Goal: Use online tool/utility: Utilize a website feature to perform a specific function

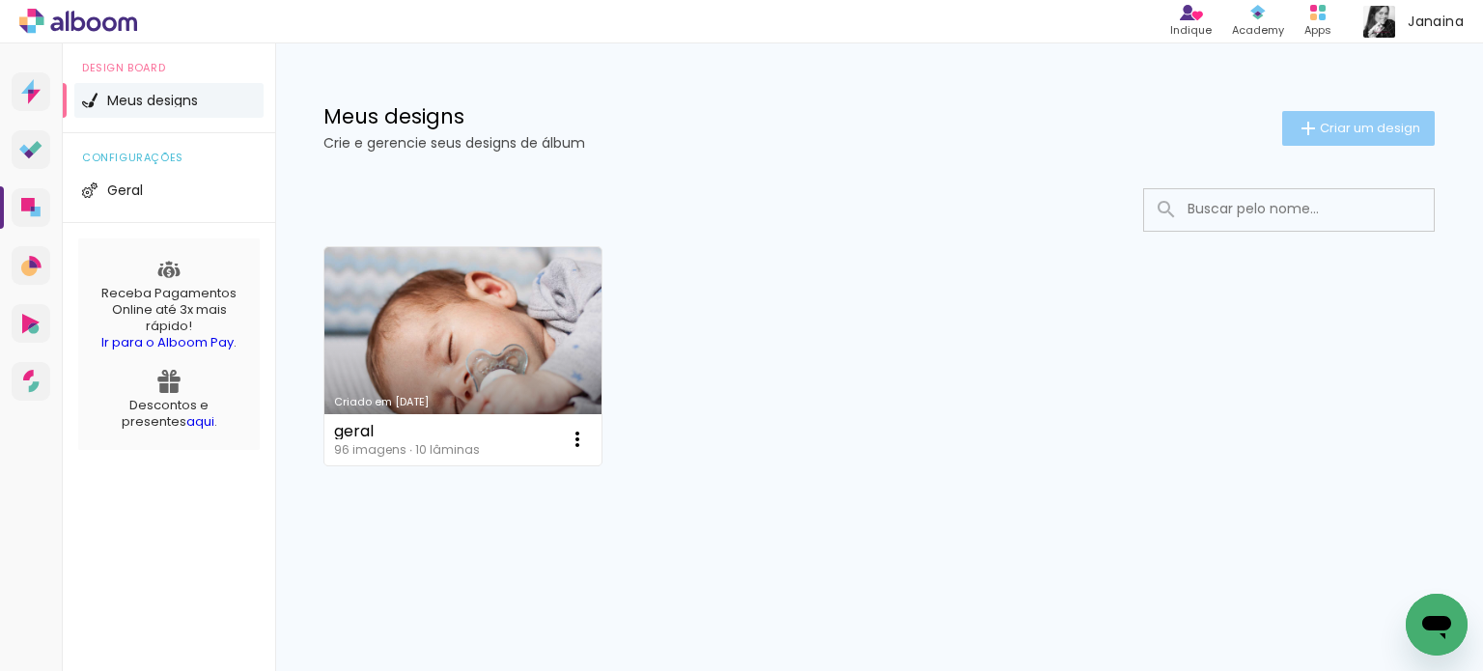
click at [1378, 131] on span "Criar um design" at bounding box center [1369, 128] width 100 height 13
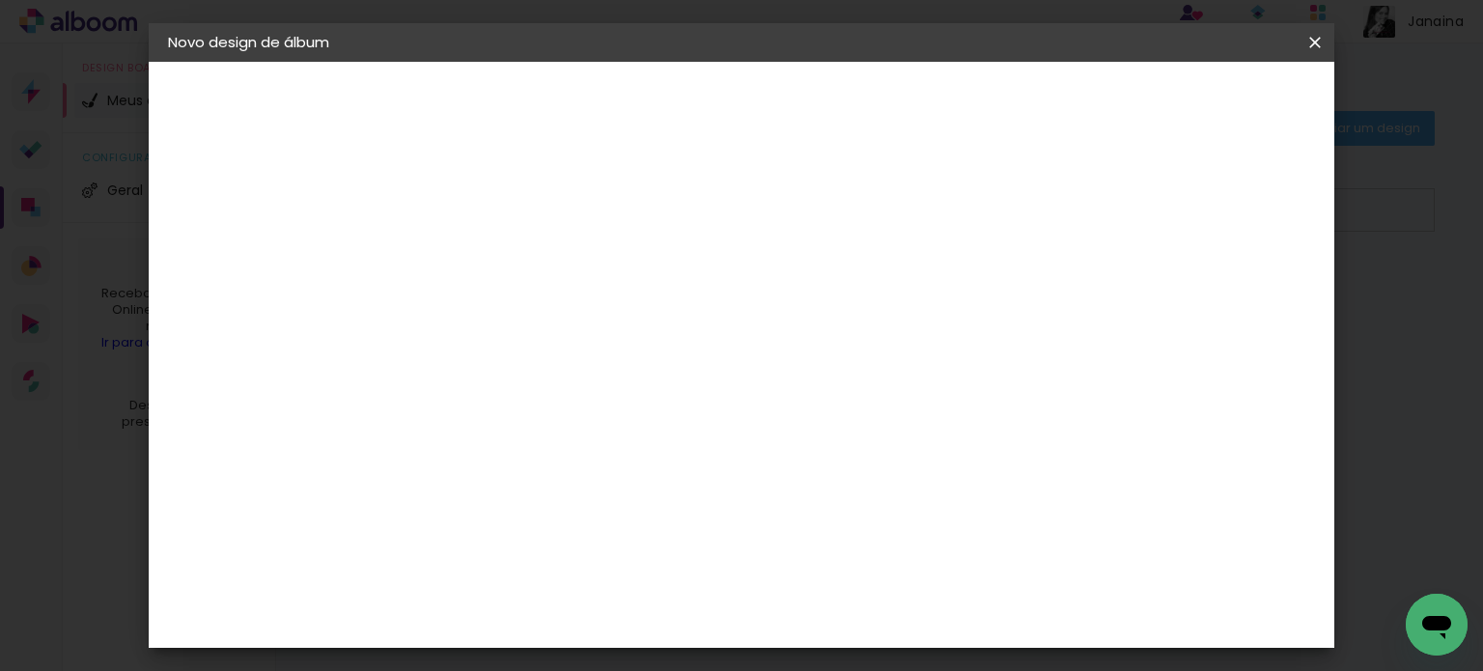
click at [484, 254] on input at bounding box center [484, 259] width 0 height 30
type input "[DATE]"
type paper-input "[DATE]"
click at [0, 0] on slot "Avançar" at bounding box center [0, 0] width 0 height 0
click at [845, 291] on paper-item "Tamanho Livre" at bounding box center [751, 293] width 185 height 42
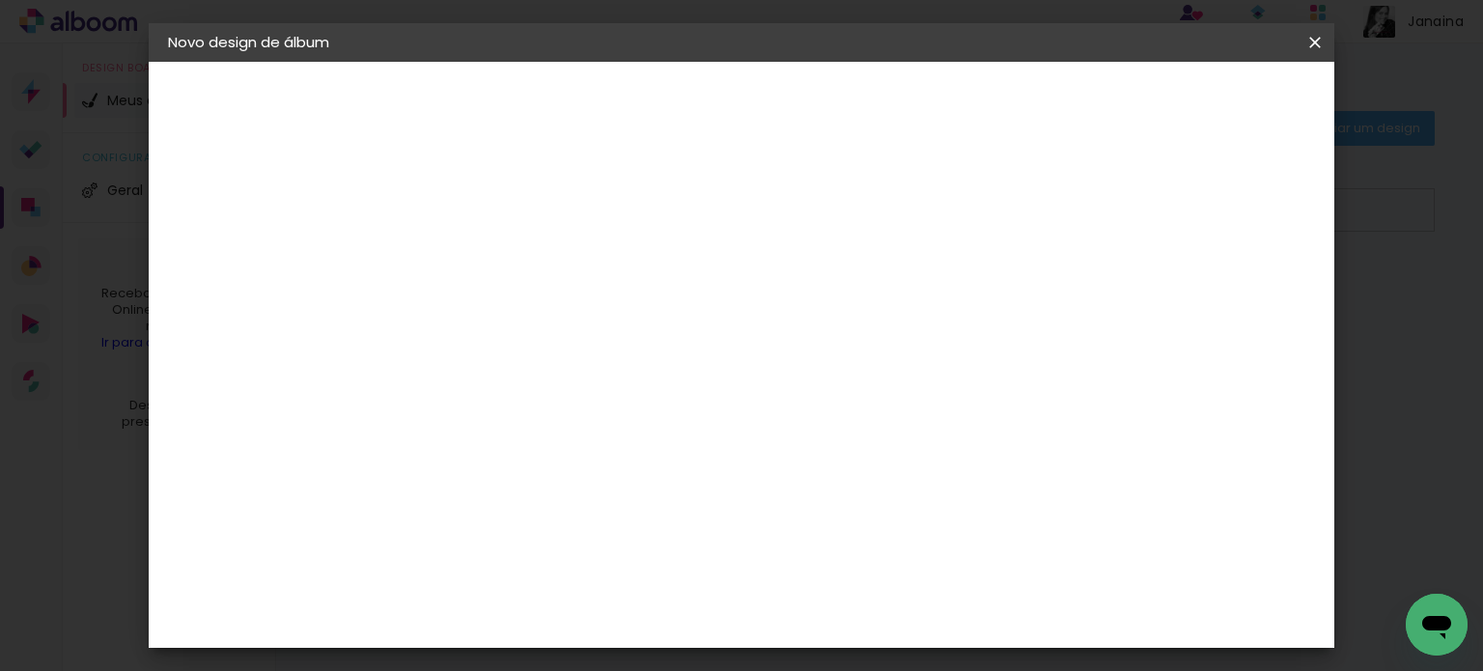
click at [845, 291] on paper-item "Tamanho Livre" at bounding box center [751, 293] width 185 height 42
click at [845, 285] on paper-item "Tamanho Livre" at bounding box center [751, 293] width 185 height 42
click at [821, 408] on div "Sugerir uma encadernadora" at bounding box center [762, 402] width 120 height 31
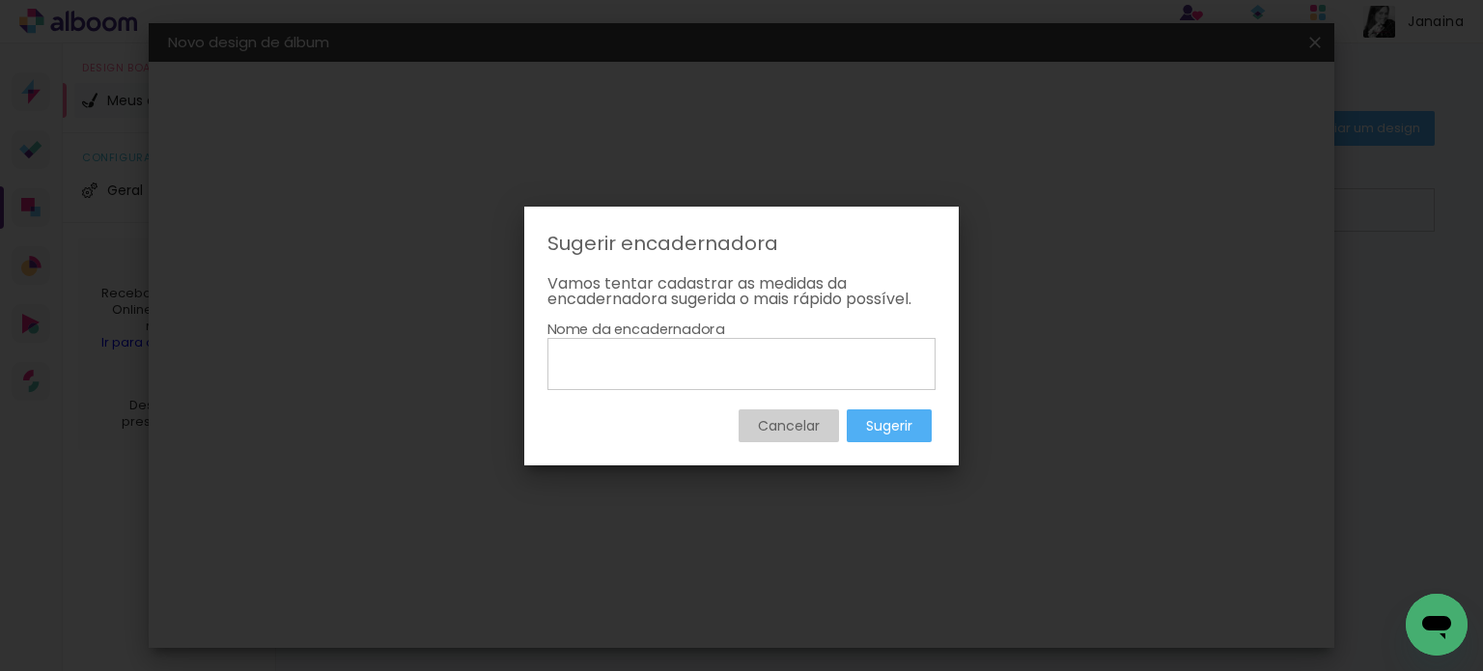
click at [0, 0] on slot "Cancelar" at bounding box center [0, 0] width 0 height 0
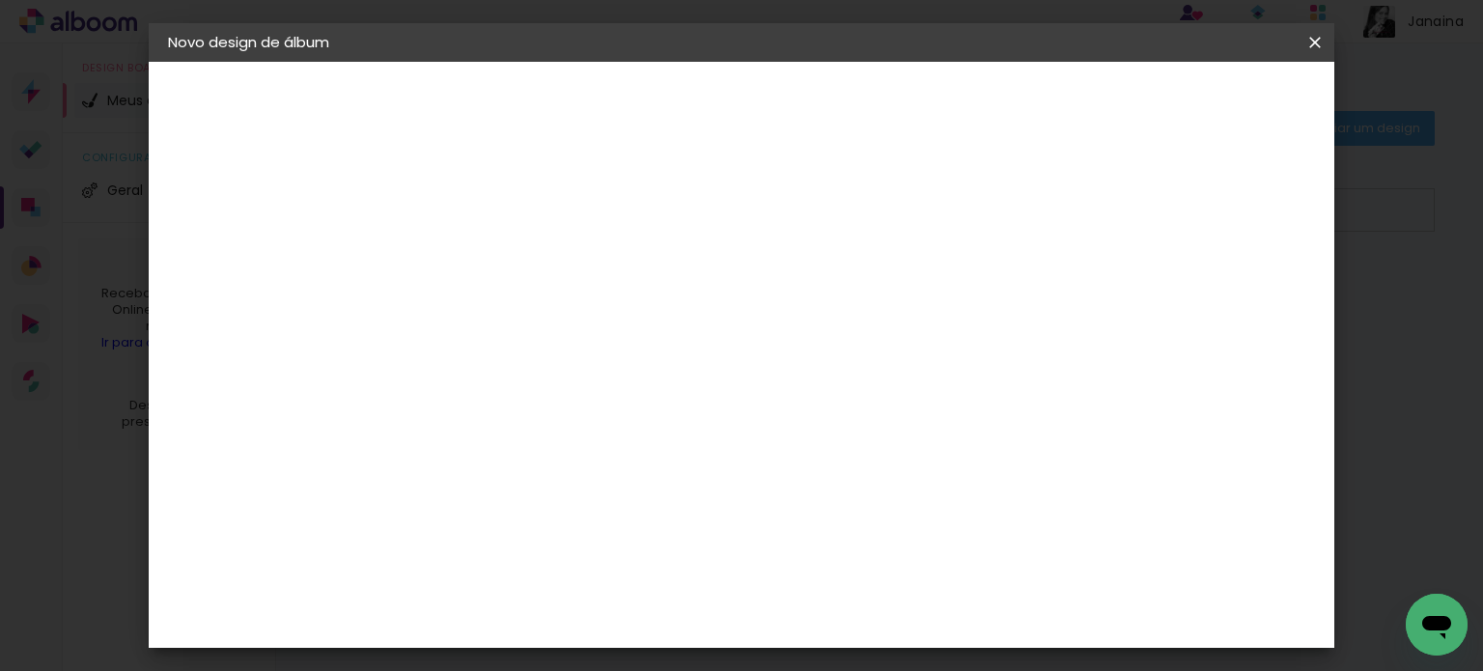
click at [527, 316] on input "[GEOGRAPHIC_DATA]" at bounding box center [525, 308] width 180 height 24
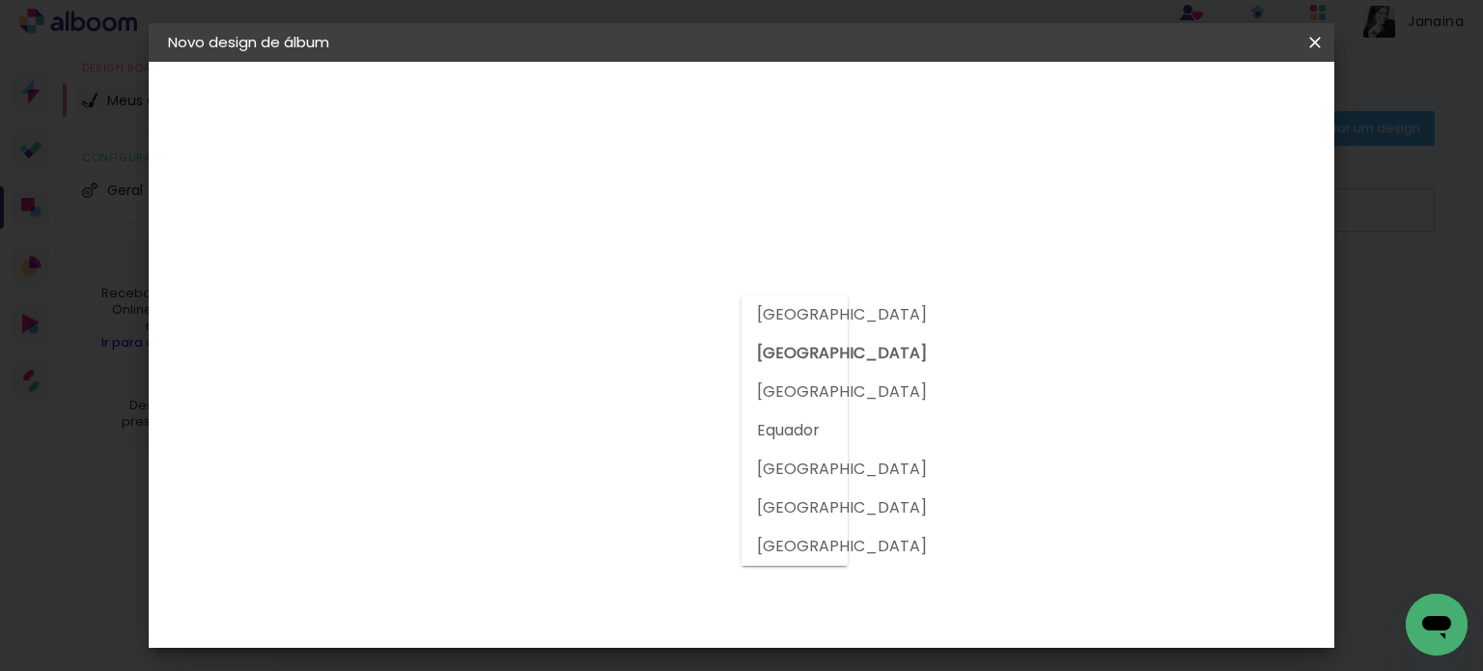
click at [528, 316] on input "[GEOGRAPHIC_DATA]" at bounding box center [525, 308] width 180 height 24
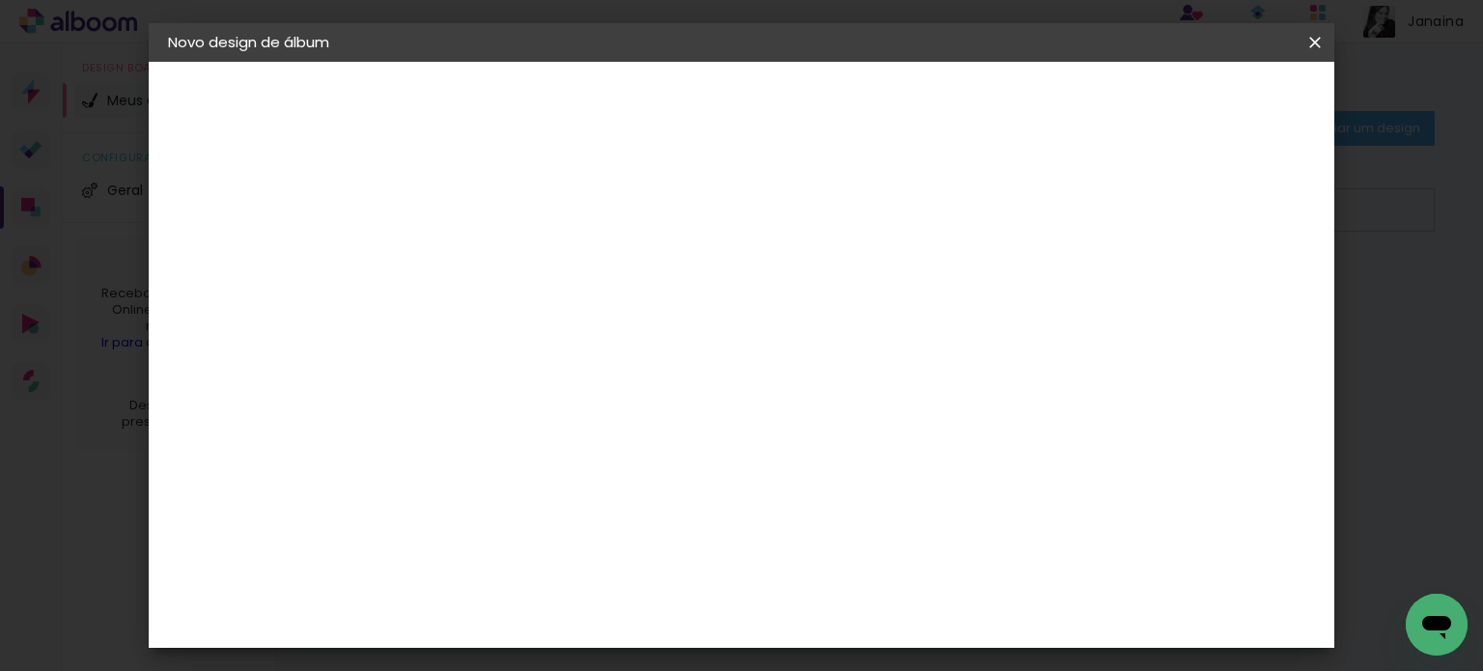
click at [0, 0] on slot "Avançar" at bounding box center [0, 0] width 0 height 0
click at [1098, 226] on div at bounding box center [1089, 221] width 17 height 17
type paper-checkbox "on"
click at [1194, 105] on span "Iniciar design" at bounding box center [1150, 103] width 88 height 14
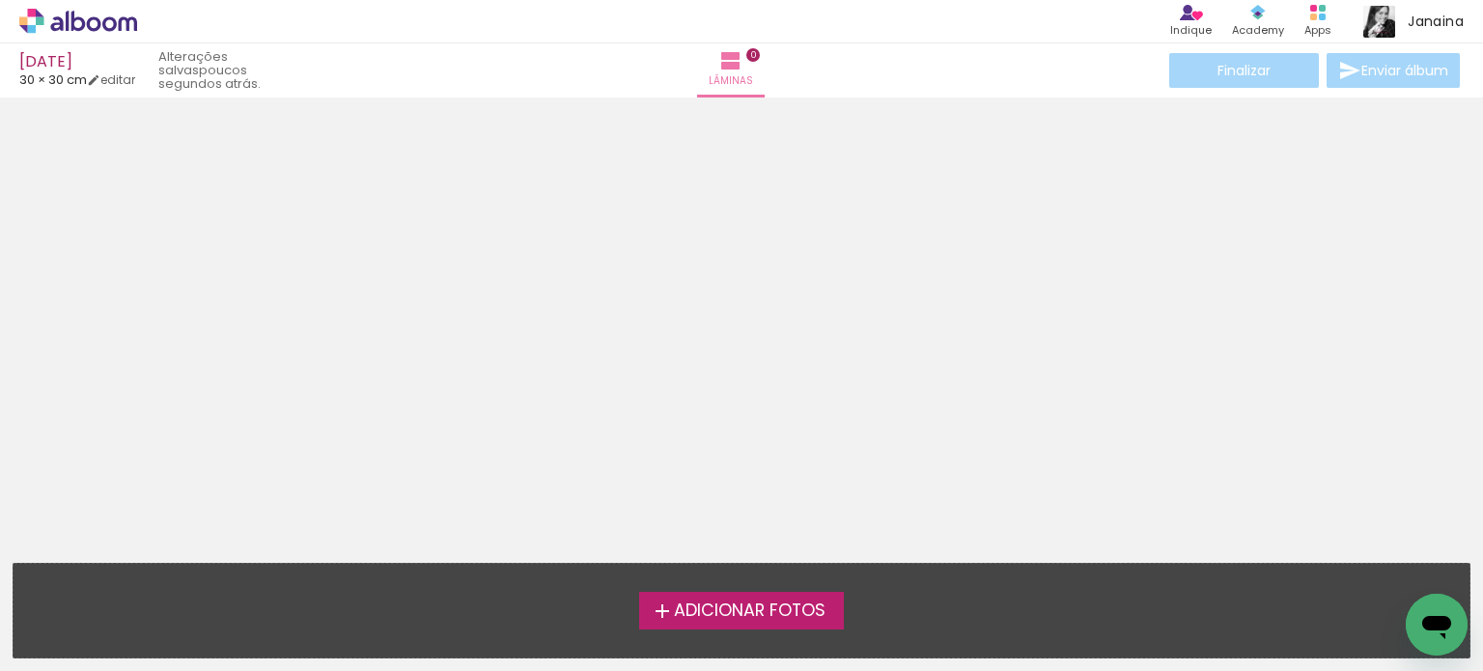
click at [736, 602] on span "Adicionar Fotos" at bounding box center [750, 610] width 152 height 17
click at [0, 0] on input "file" at bounding box center [0, 0] width 0 height 0
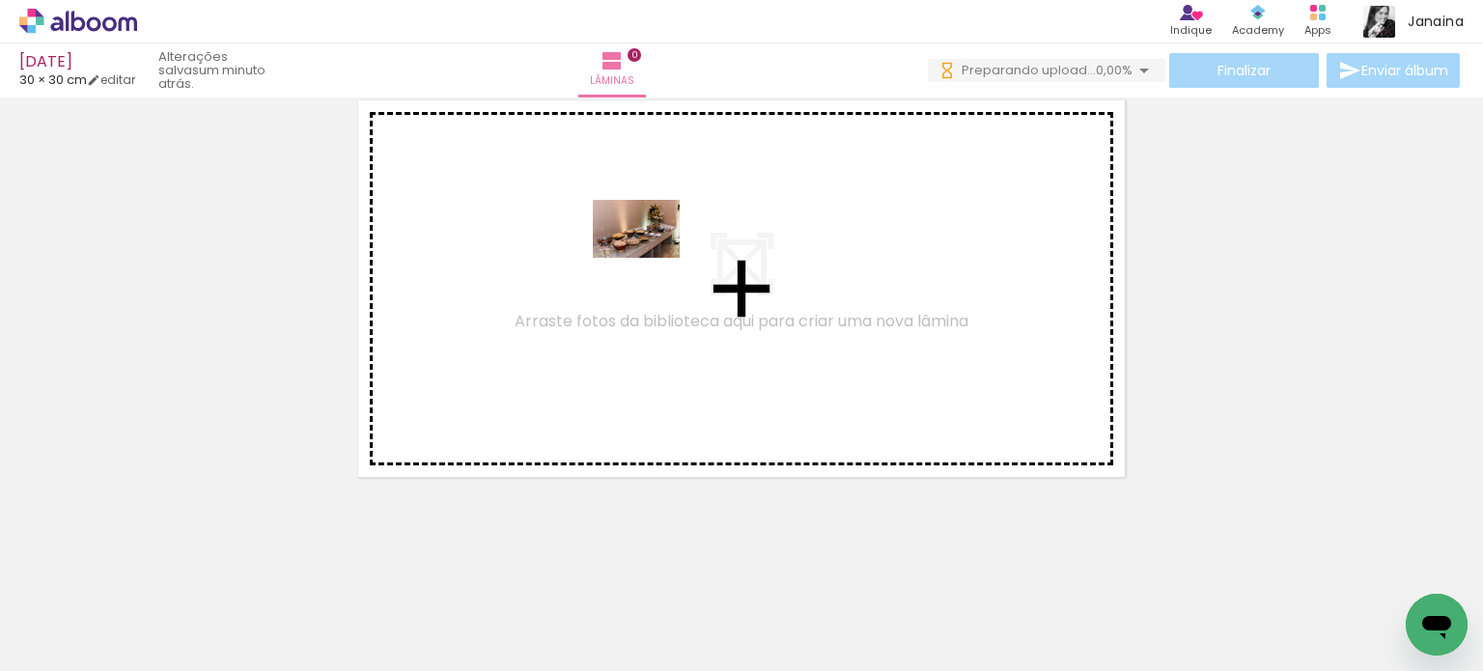
drag, startPoint x: 219, startPoint y: 630, endPoint x: 651, endPoint y: 258, distance: 570.1
click at [651, 258] on quentale-workspace at bounding box center [741, 335] width 1483 height 671
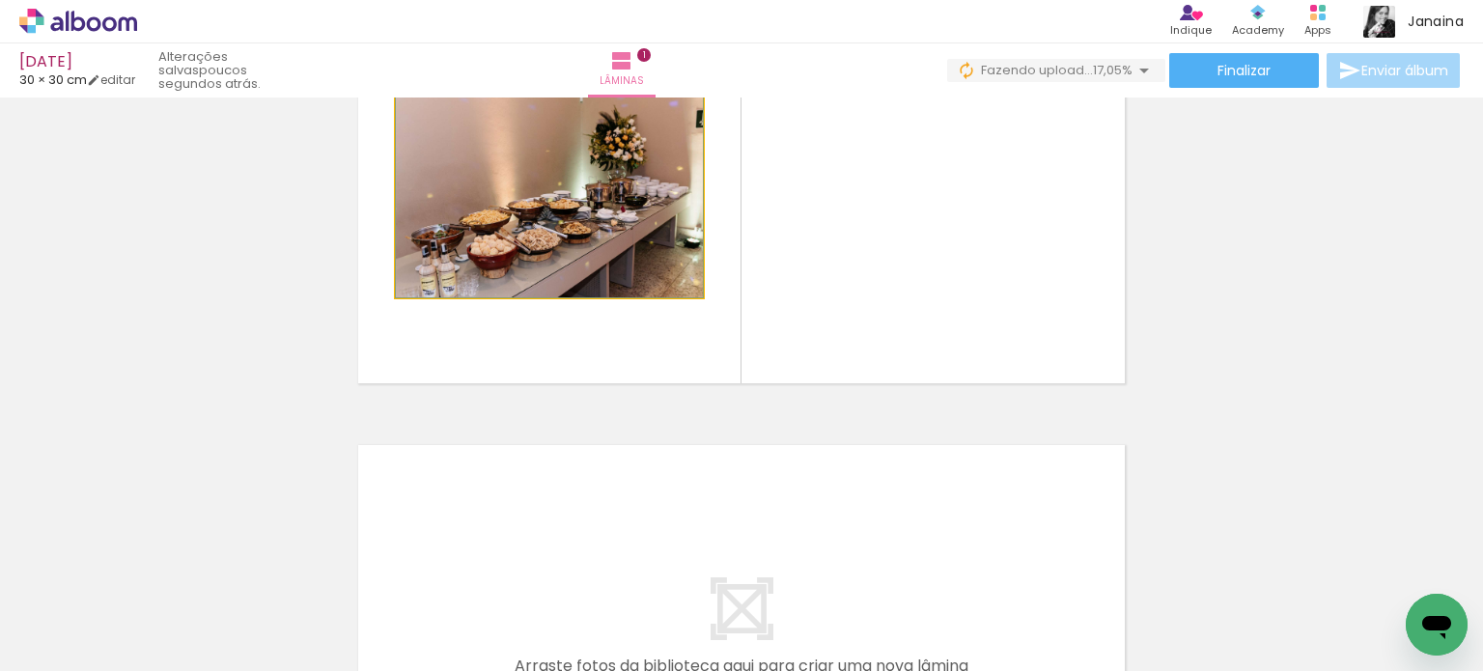
click at [514, 199] on quentale-photo at bounding box center [549, 195] width 307 height 205
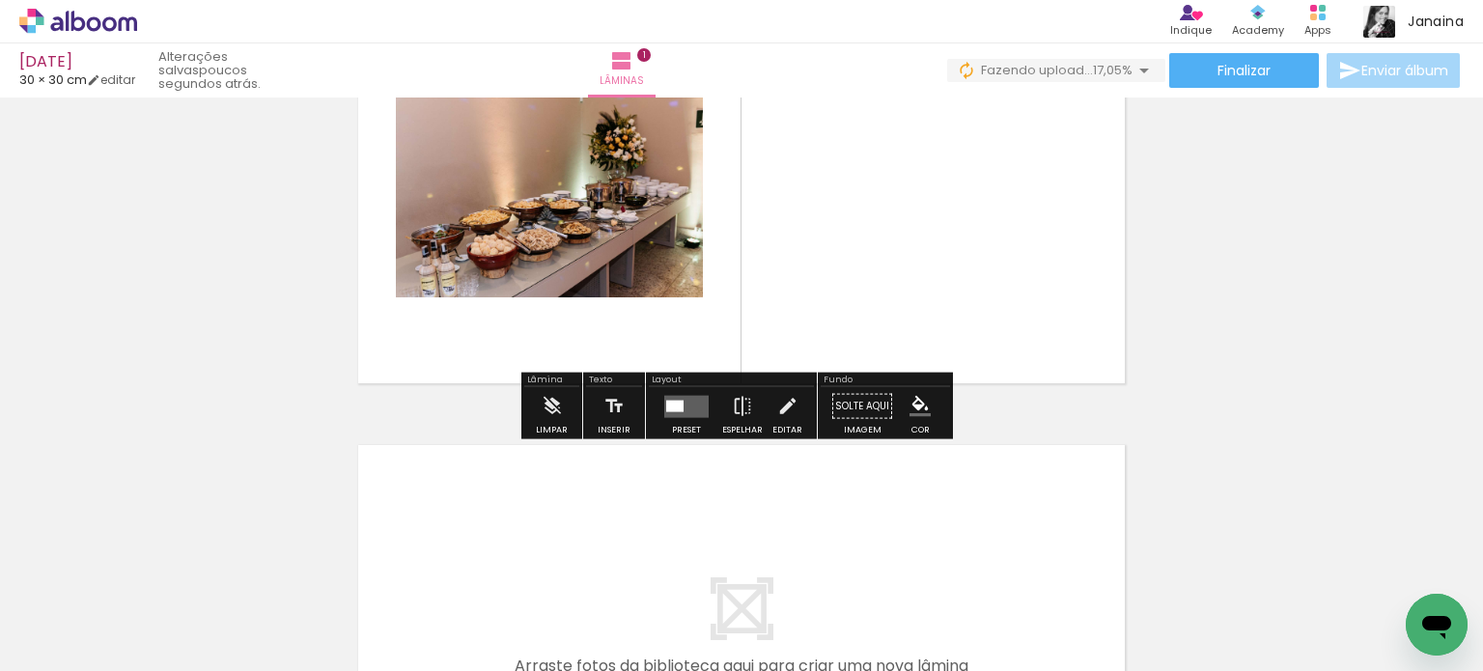
click at [557, 412] on iron-icon at bounding box center [551, 406] width 21 height 39
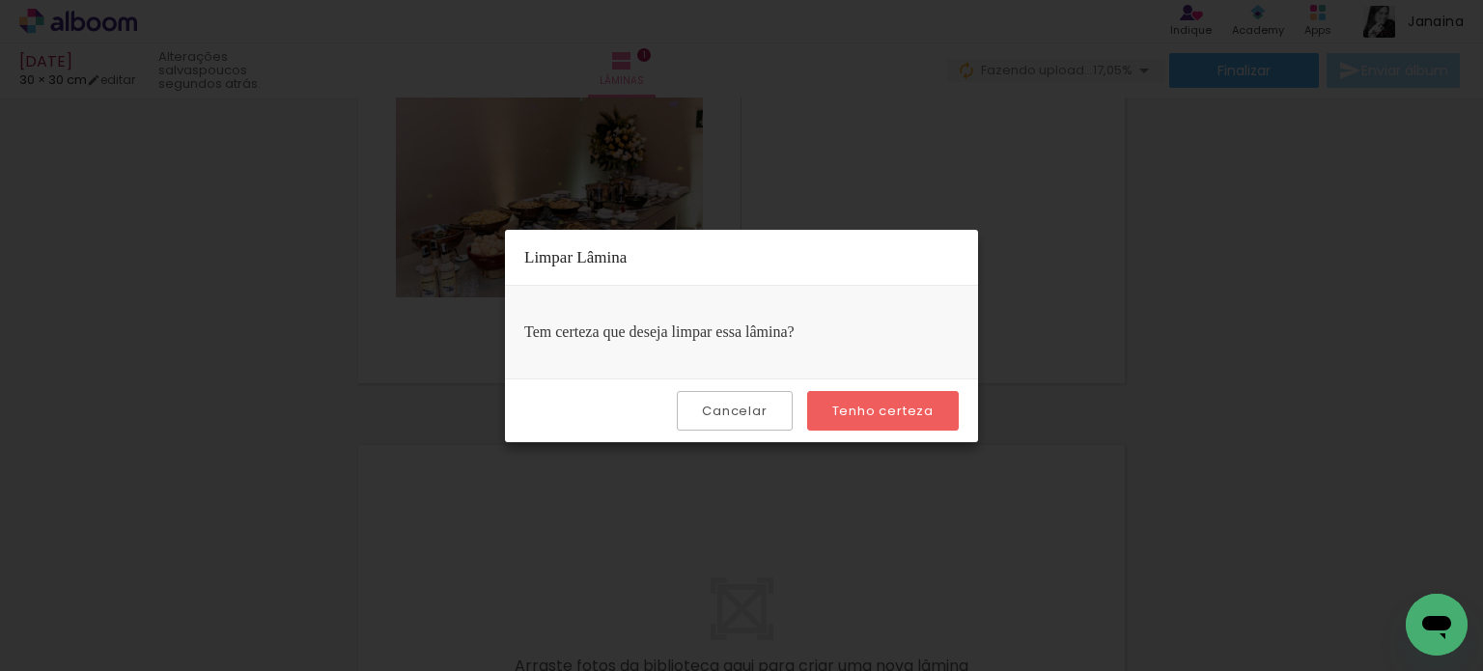
click at [0, 0] on slot "Tenho certeza" at bounding box center [0, 0] width 0 height 0
